Goal: Browse casually: Explore the website without a specific task or goal

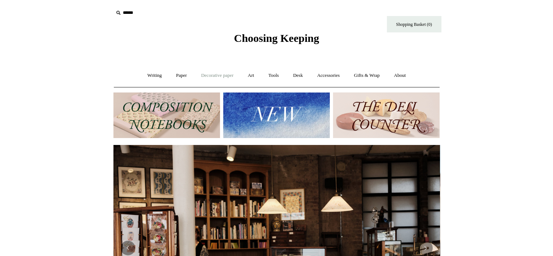
click at [208, 76] on link "Decorative paper +" at bounding box center [217, 75] width 45 height 19
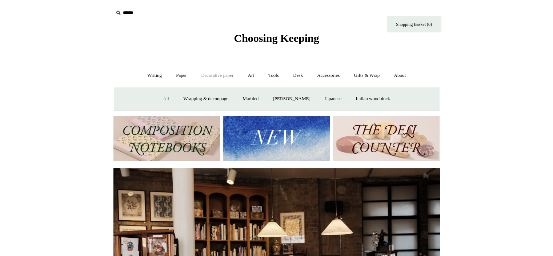
click at [162, 98] on link "All" at bounding box center [165, 98] width 19 height 19
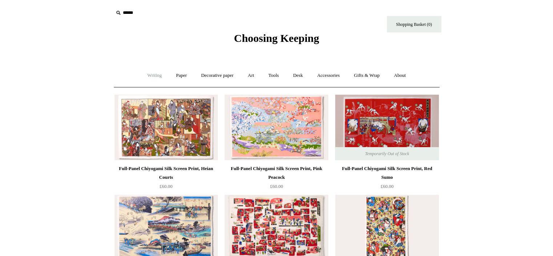
click at [156, 76] on link "Writing +" at bounding box center [155, 75] width 28 height 19
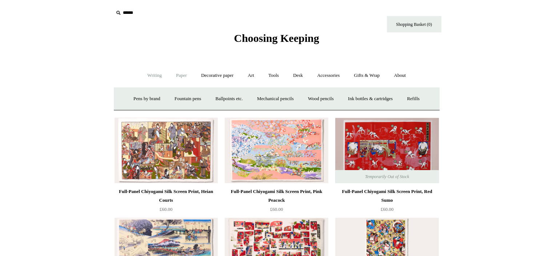
click at [187, 77] on link "Paper +" at bounding box center [182, 75] width 24 height 19
click at [175, 97] on link "Notebooks +" at bounding box center [174, 98] width 33 height 19
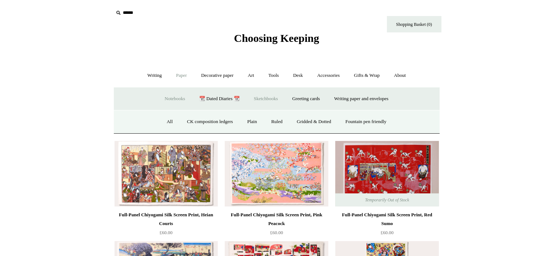
click at [263, 101] on link "Sketchbooks +" at bounding box center [265, 98] width 37 height 19
click at [237, 126] on link "All" at bounding box center [237, 121] width 19 height 19
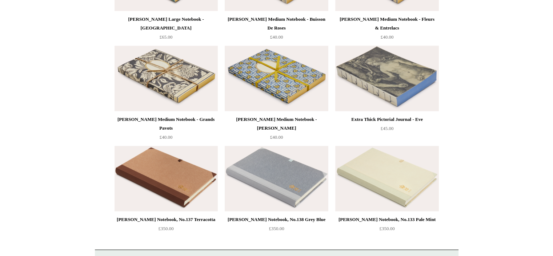
scroll to position [1256, 0]
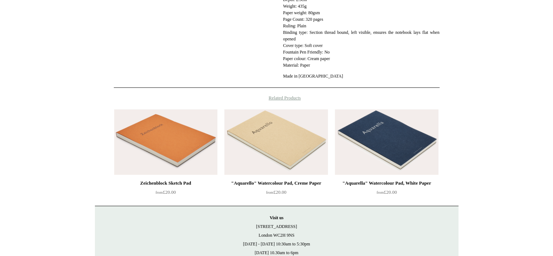
scroll to position [262, 0]
